Goal: Transaction & Acquisition: Purchase product/service

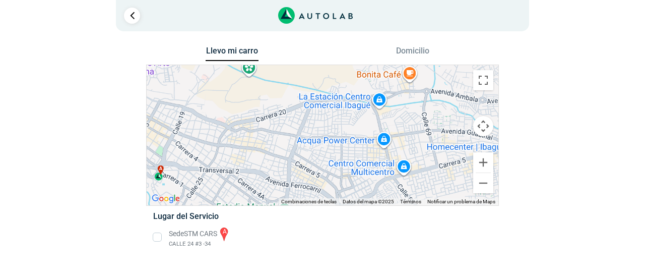
click at [158, 239] on li "Sede STM CARS a CALLE 24 #3 -34" at bounding box center [322, 237] width 353 height 23
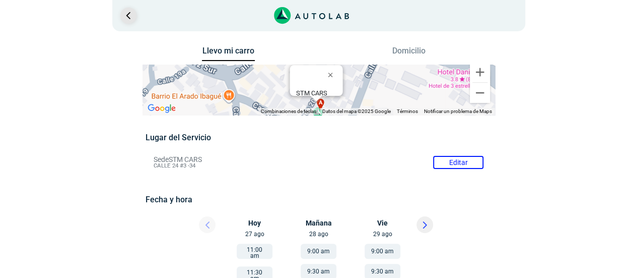
click at [128, 14] on link "Ir al paso anterior" at bounding box center [128, 16] width 16 height 16
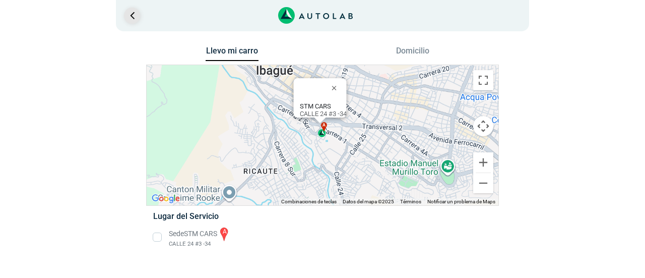
click at [128, 14] on link "Ir al paso anterior" at bounding box center [132, 16] width 16 height 16
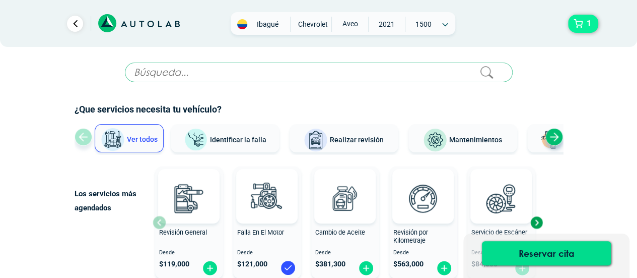
click at [590, 25] on span "1" at bounding box center [589, 23] width 10 height 17
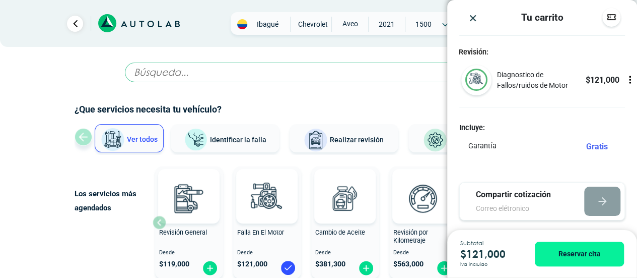
click at [625, 81] on icon at bounding box center [630, 80] width 10 height 10
click at [577, 107] on div at bounding box center [542, 107] width 166 height 1
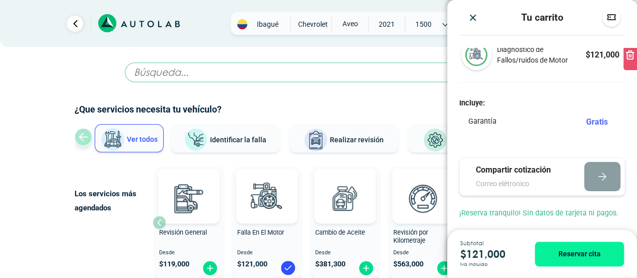
click at [473, 22] on img "Close" at bounding box center [473, 18] width 10 height 10
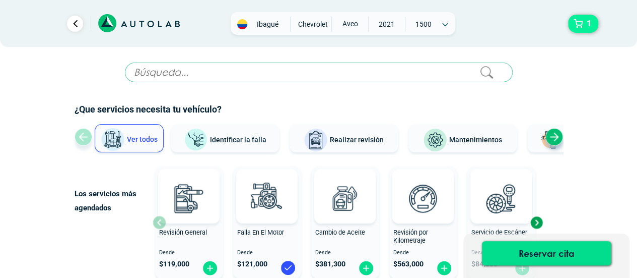
click at [573, 29] on button "1" at bounding box center [583, 24] width 30 height 18
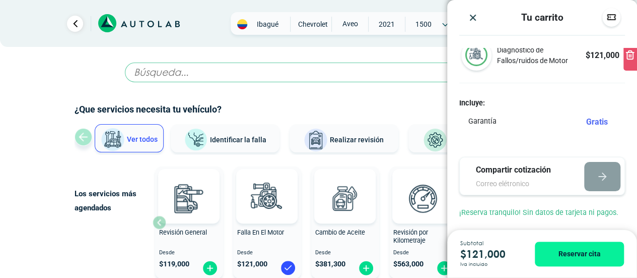
click at [624, 68] on div at bounding box center [631, 55] width 14 height 30
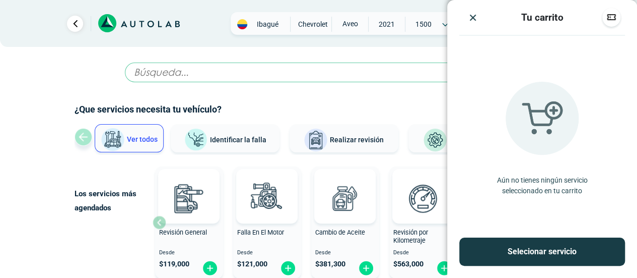
click at [486, 19] on div at bounding box center [473, 17] width 28 height 11
click at [472, 19] on img "Close" at bounding box center [473, 18] width 10 height 10
